Goal: Share content: Share content

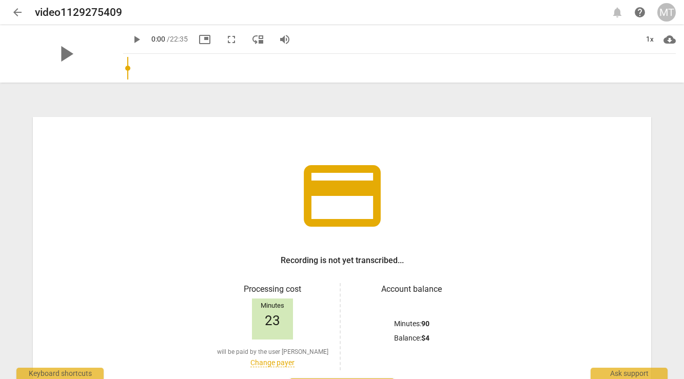
scroll to position [84, 0]
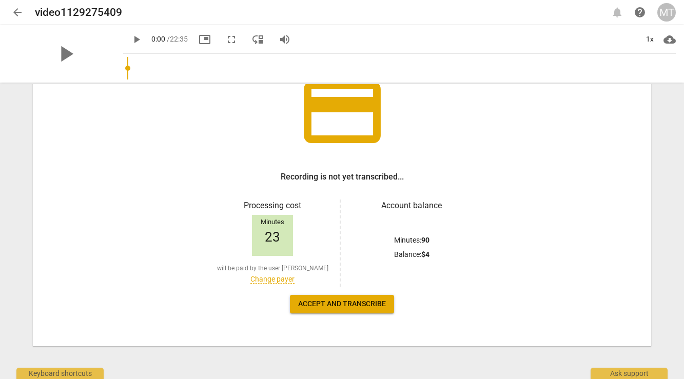
click at [359, 309] on span "Accept and transcribe" at bounding box center [342, 304] width 88 height 10
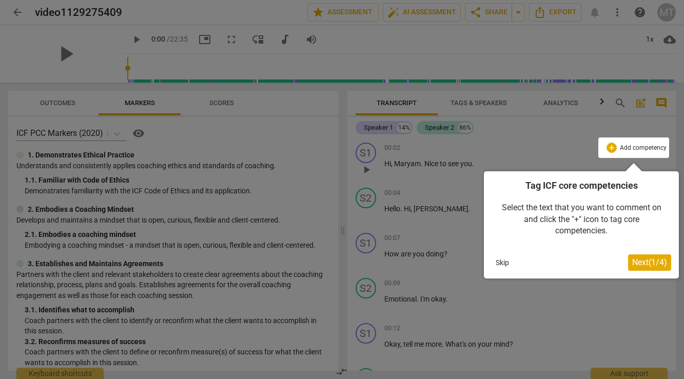
click at [650, 262] on span "Next ( 1 / 4 )" at bounding box center [649, 263] width 35 height 10
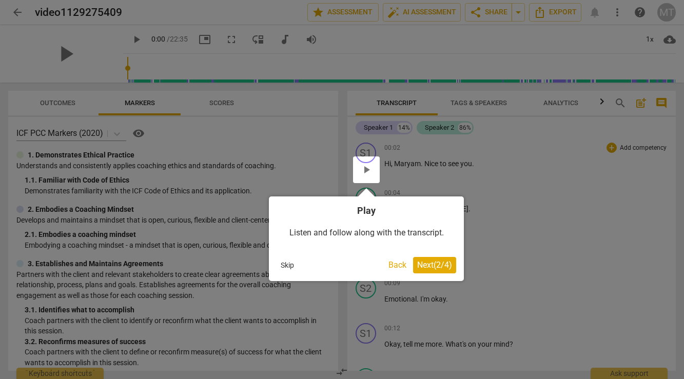
click at [425, 269] on span "Next ( 2 / 4 )" at bounding box center [434, 265] width 35 height 10
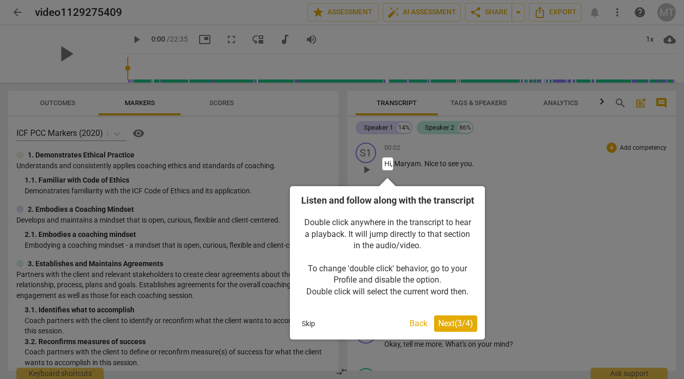
click at [444, 329] on span "Next ( 3 / 4 )" at bounding box center [455, 324] width 35 height 10
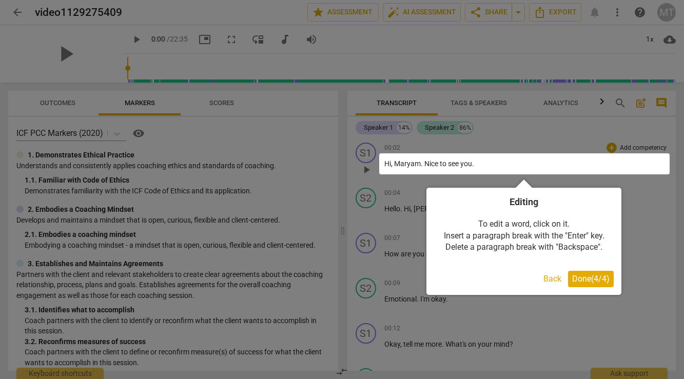
click at [591, 281] on span "Done ( 4 / 4 )" at bounding box center [590, 279] width 37 height 10
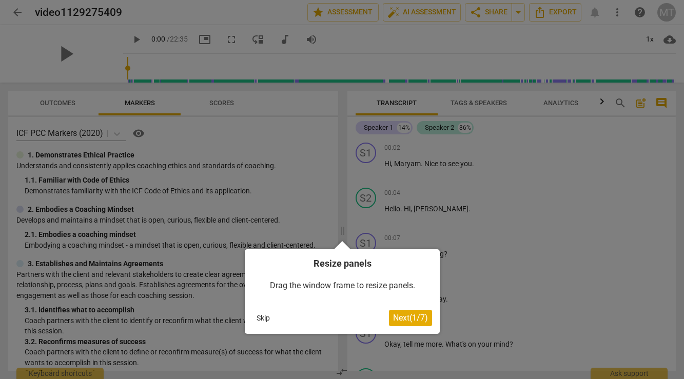
click at [267, 321] on button "Skip" at bounding box center [264, 318] width 22 height 15
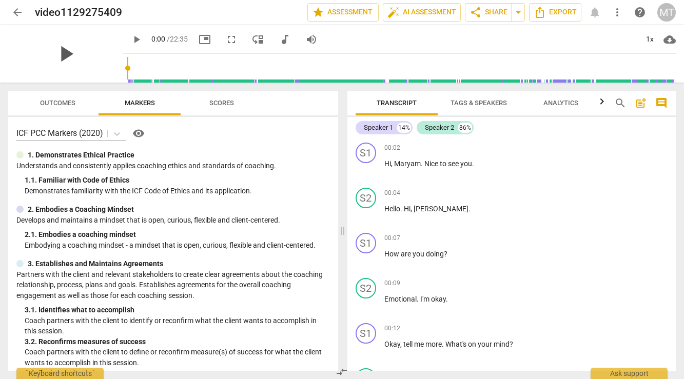
click at [68, 54] on span "play_arrow" at bounding box center [65, 54] width 27 height 27
click at [68, 54] on span "pause" at bounding box center [65, 54] width 27 height 27
type input "1"
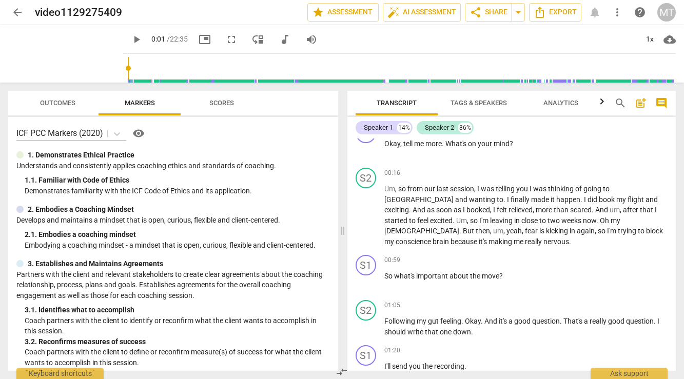
scroll to position [0, 0]
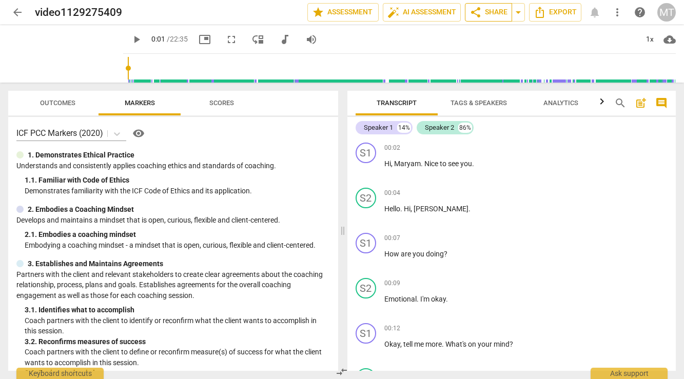
click at [496, 15] on span "share Share" at bounding box center [489, 12] width 38 height 12
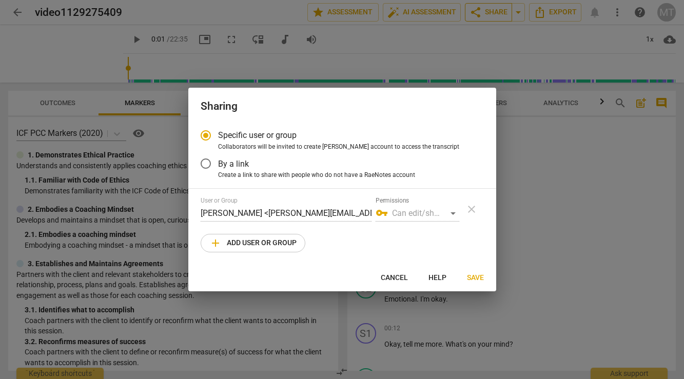
radio input "false"
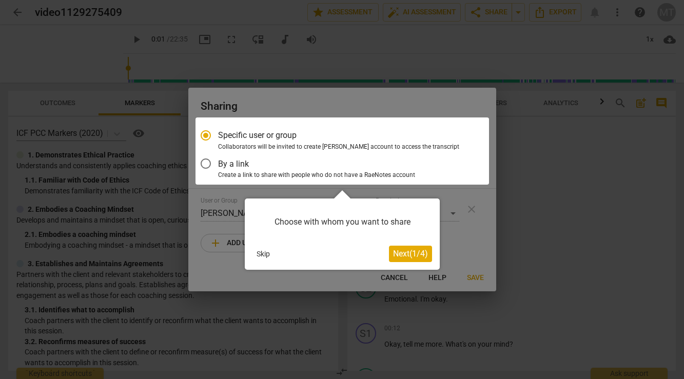
click at [261, 253] on button "Skip" at bounding box center [264, 253] width 22 height 15
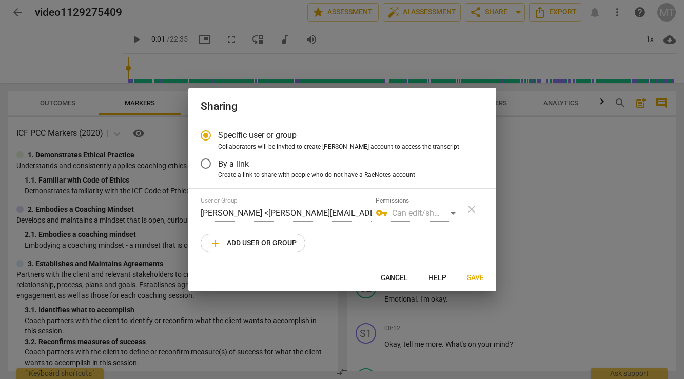
click at [226, 166] on span "By a link" at bounding box center [233, 164] width 31 height 12
click at [218, 166] on input "By a link" at bounding box center [206, 163] width 25 height 25
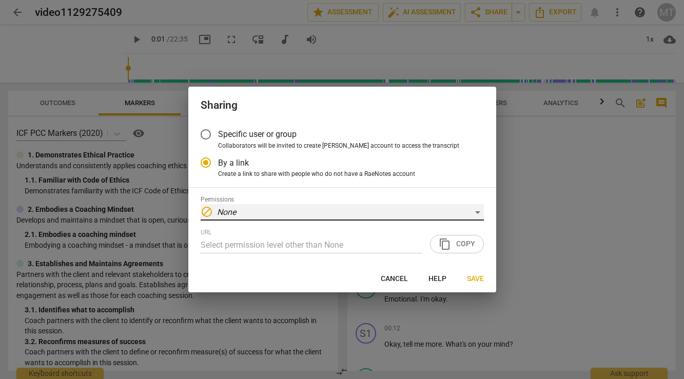
click at [469, 211] on div "block None" at bounding box center [342, 212] width 283 height 16
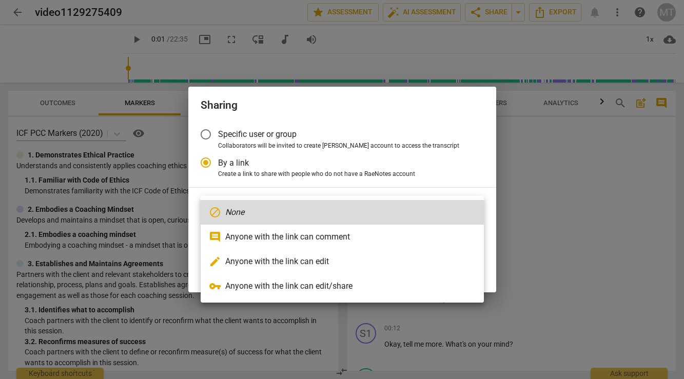
click at [436, 266] on li "edit Anyone with the link can edit" at bounding box center [342, 261] width 283 height 25
radio input "false"
type input "[URL][DOMAIN_NAME]"
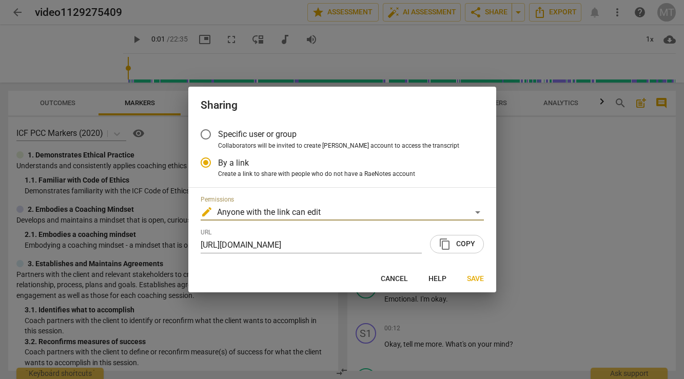
click at [455, 243] on span "content_copy Copy" at bounding box center [457, 244] width 36 height 12
click at [473, 276] on span "Save" at bounding box center [475, 279] width 17 height 10
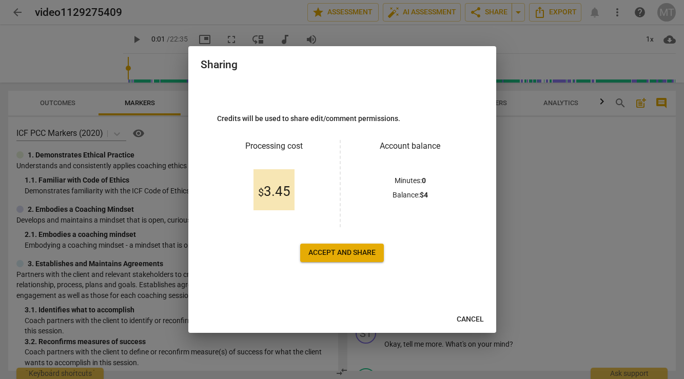
click at [476, 319] on span "Cancel" at bounding box center [470, 320] width 27 height 10
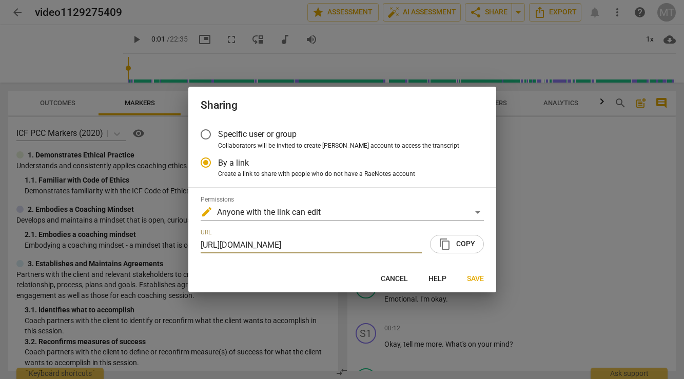
scroll to position [0, 93]
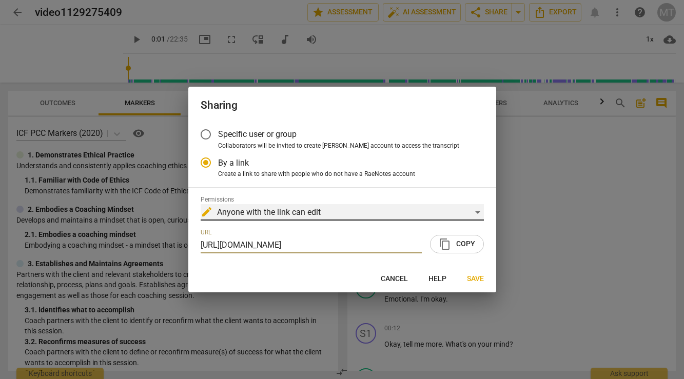
click at [479, 215] on div "edit Anyone with the link can edit" at bounding box center [342, 212] width 283 height 16
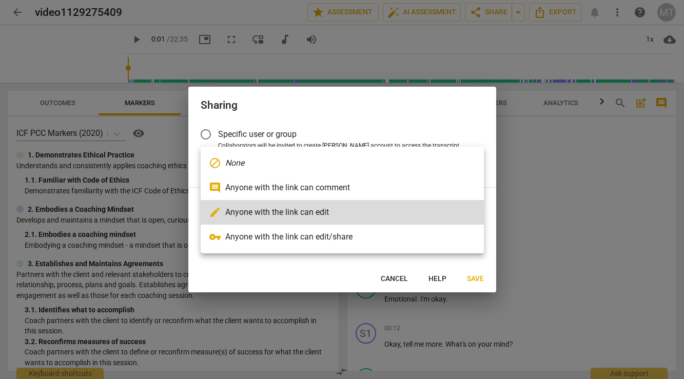
click at [420, 190] on li "comment Anyone with the link can comment" at bounding box center [342, 188] width 283 height 25
radio input "false"
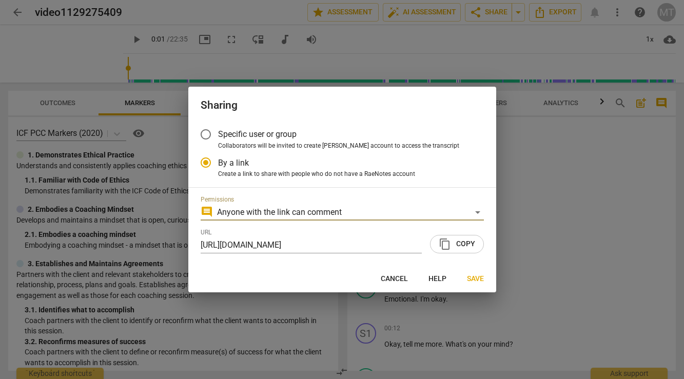
click at [465, 244] on span "content_copy Copy" at bounding box center [457, 244] width 36 height 12
click at [479, 280] on span "Save" at bounding box center [475, 279] width 17 height 10
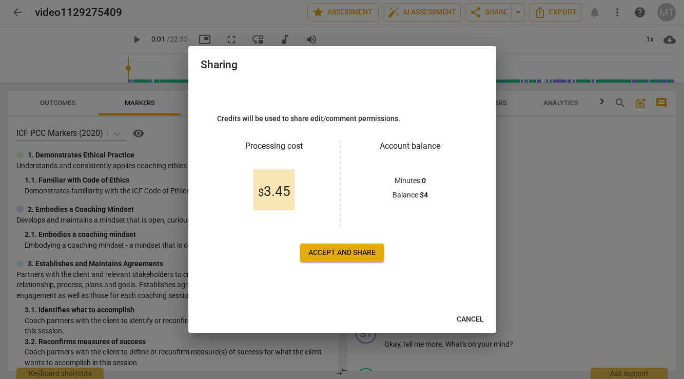
click at [467, 322] on span "Cancel" at bounding box center [470, 320] width 27 height 10
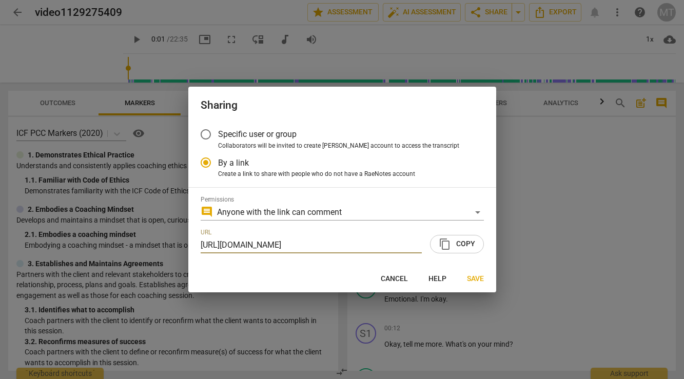
scroll to position [0, 93]
click at [255, 139] on span "Specific user or group" at bounding box center [257, 134] width 79 height 12
click at [218, 139] on input "Specific user or group" at bounding box center [206, 134] width 25 height 25
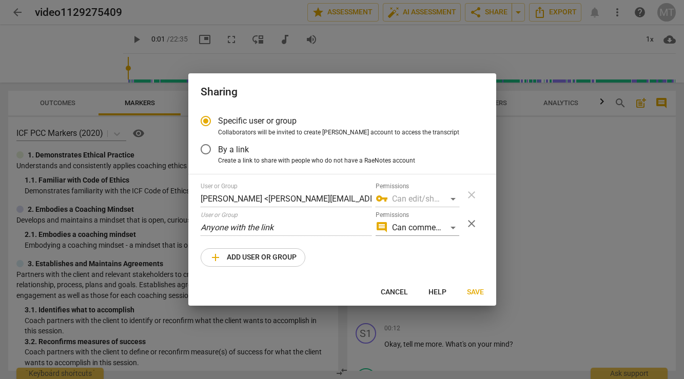
click at [415, 201] on div "vpn_key Can edit/share" at bounding box center [418, 199] width 84 height 16
click at [266, 256] on span "add Add user or group" at bounding box center [252, 258] width 87 height 12
radio input "false"
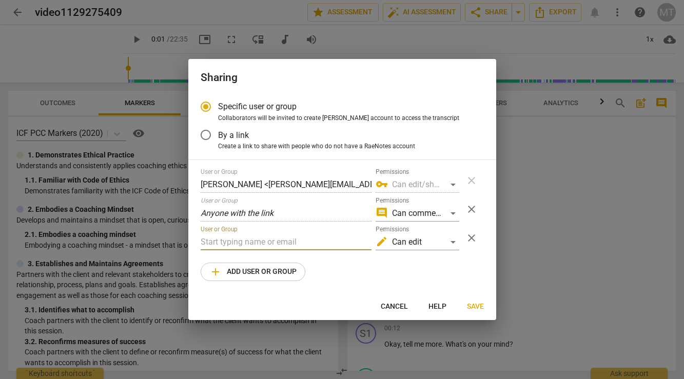
click at [222, 242] on input "text" at bounding box center [286, 242] width 171 height 16
paste input "[PERSON_NAME][EMAIL_ADDRESS][DOMAIN_NAME]"
type input "[PERSON_NAME][EMAIL_ADDRESS][DOMAIN_NAME]"
click at [470, 207] on span "close" at bounding box center [472, 209] width 12 height 12
radio input "false"
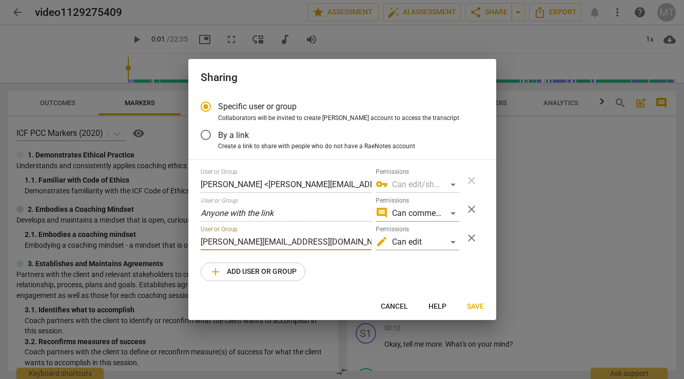
type input "[PERSON_NAME][EMAIL_ADDRESS][DOMAIN_NAME]"
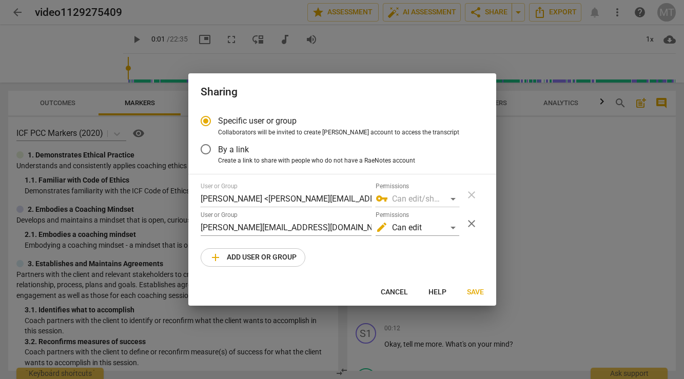
click at [476, 294] on span "Save" at bounding box center [475, 292] width 17 height 10
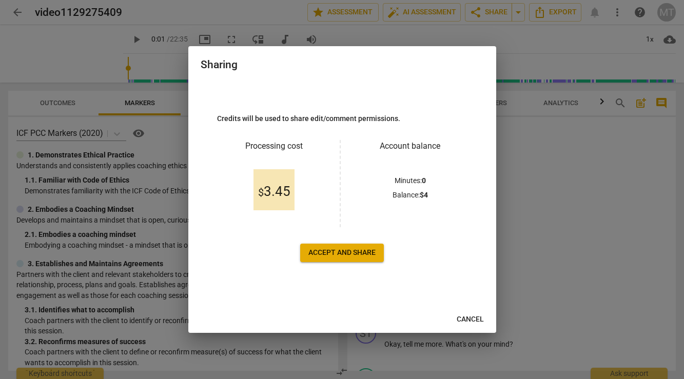
click at [357, 249] on span "Accept and share" at bounding box center [342, 253] width 67 height 10
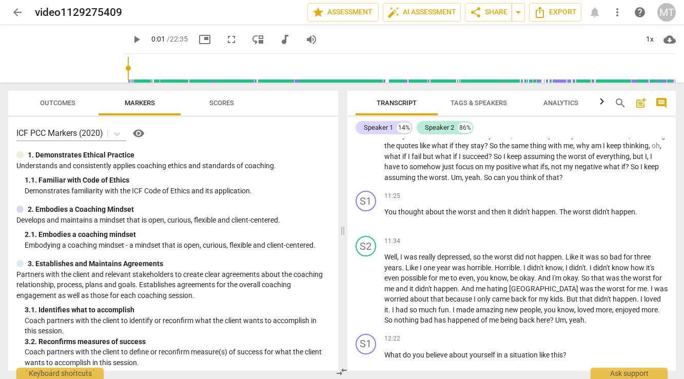
scroll to position [1731, 0]
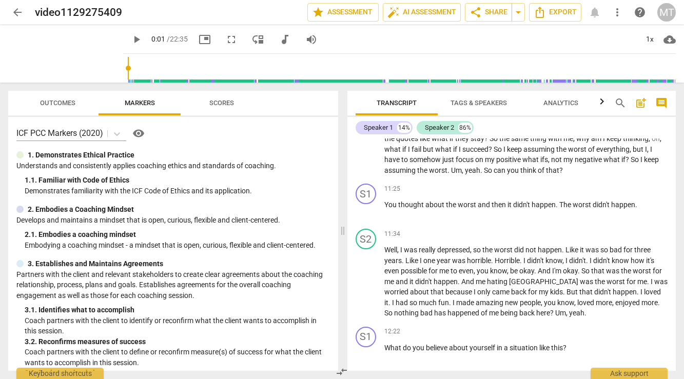
type input "1"
